Goal: Transaction & Acquisition: Obtain resource

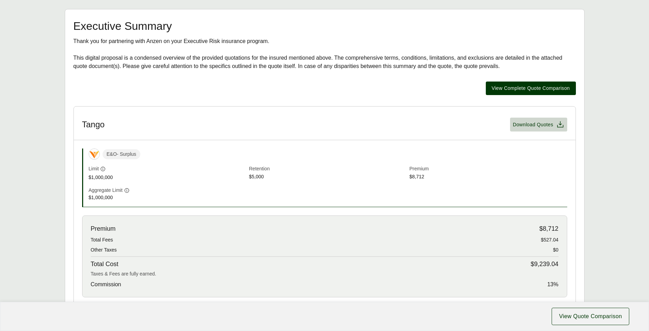
scroll to position [139, 0]
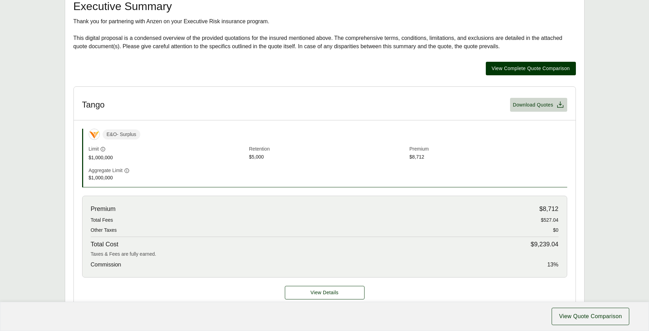
click at [532, 243] on span "$9,239.04" at bounding box center [545, 244] width 28 height 9
click at [551, 242] on span "$9,239.04" at bounding box center [545, 244] width 28 height 9
click at [510, 66] on span "View Complete Quote Comparison" at bounding box center [531, 68] width 78 height 7
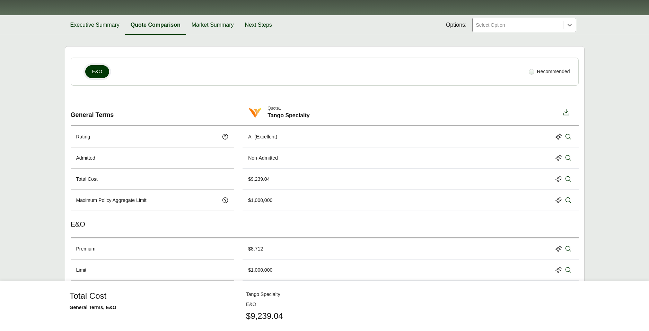
scroll to position [57, 0]
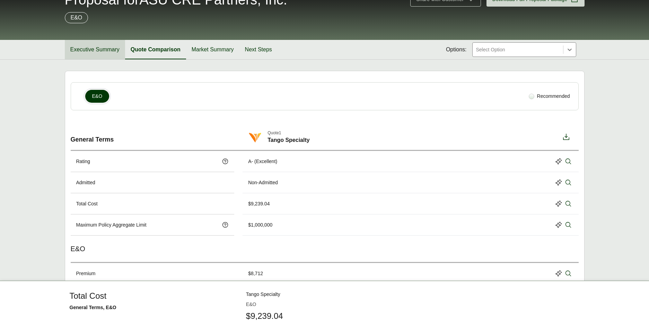
click at [107, 47] on button "Executive Summary" at bounding box center [95, 49] width 60 height 19
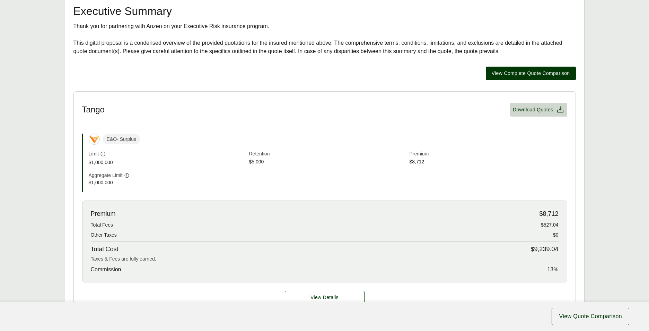
scroll to position [161, 0]
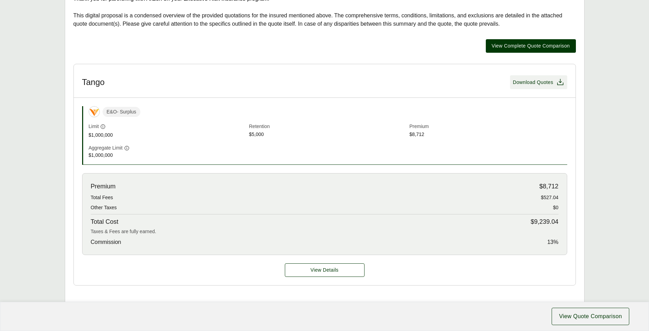
click at [558, 83] on icon at bounding box center [560, 82] width 8 height 8
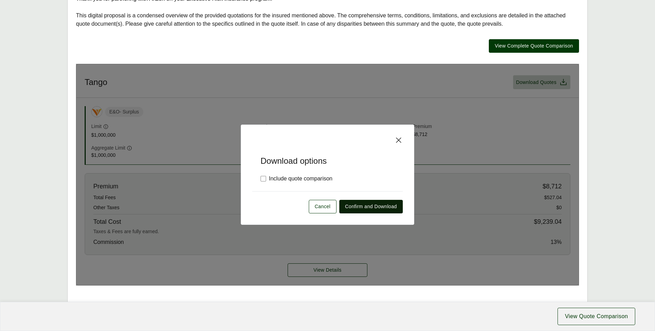
click at [364, 208] on span "Confirm and Download" at bounding box center [371, 206] width 52 height 7
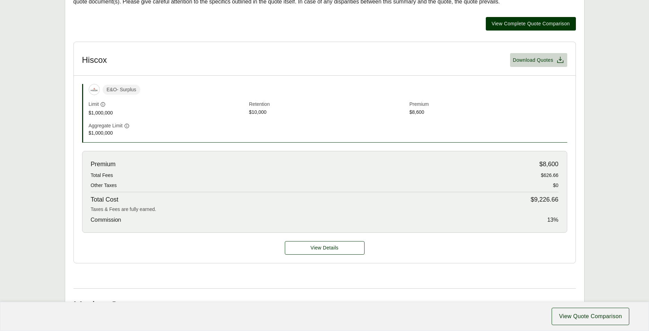
scroll to position [173, 0]
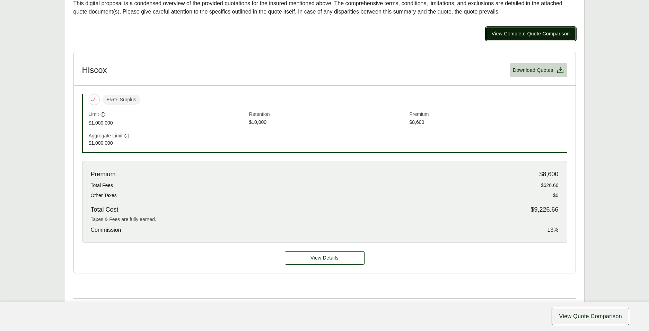
click at [514, 34] on span "View Complete Quote Comparison" at bounding box center [531, 33] width 78 height 7
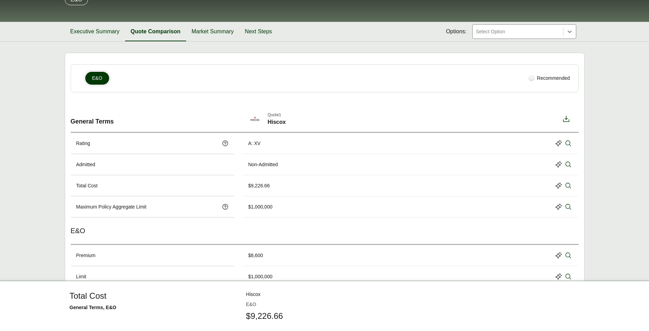
scroll to position [40, 0]
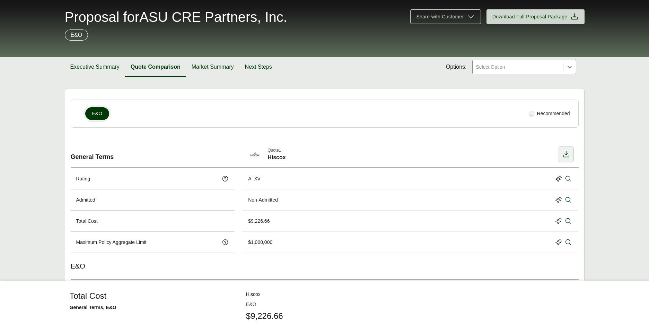
click at [565, 154] on icon at bounding box center [566, 154] width 6 height 6
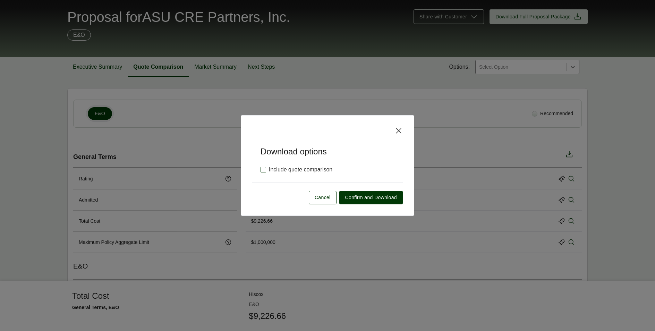
click at [263, 169] on label "Include quote comparison" at bounding box center [296, 169] width 72 height 8
click at [355, 196] on span "Confirm and Download" at bounding box center [371, 197] width 52 height 7
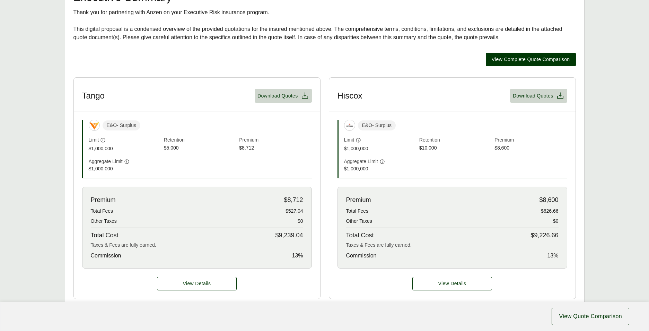
scroll to position [139, 0]
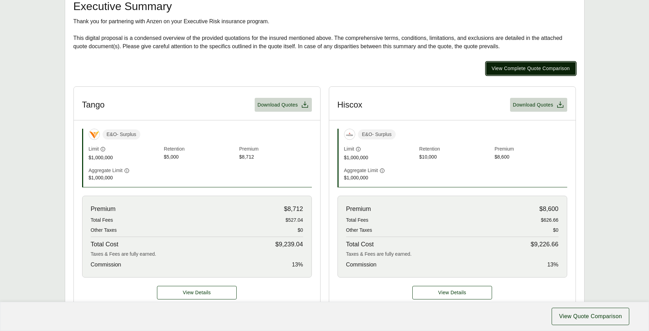
click at [518, 68] on span "View Complete Quote Comparison" at bounding box center [531, 68] width 78 height 7
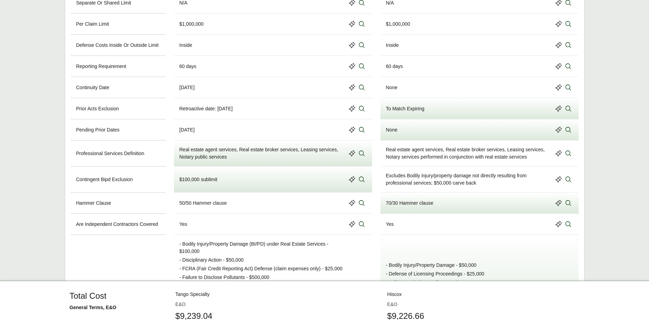
scroll to position [520, 0]
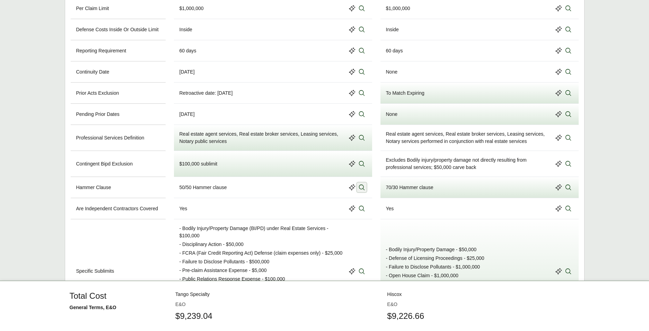
click at [360, 190] on icon at bounding box center [362, 187] width 6 height 6
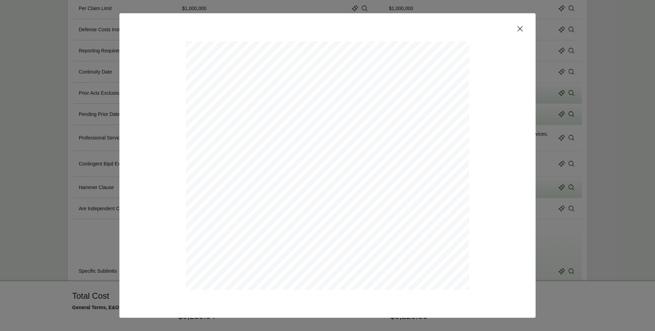
click at [518, 32] on icon at bounding box center [520, 29] width 8 height 8
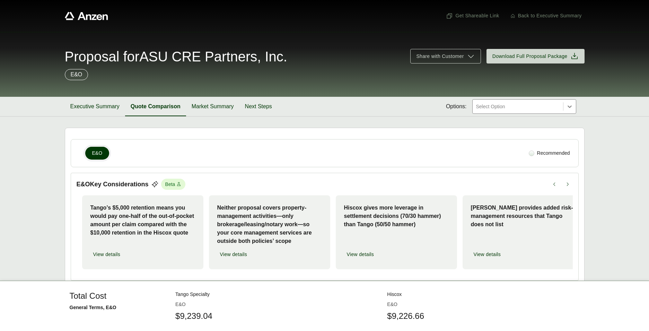
scroll to position [0, 0]
